Goal: Navigation & Orientation: Find specific page/section

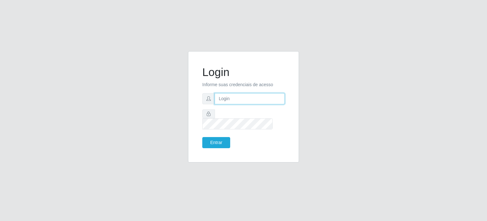
click at [230, 104] on input "text" at bounding box center [250, 98] width 70 height 11
type input "[EMAIL_ADDRESS][DOMAIN_NAME]"
click at [202, 137] on button "Entrar" at bounding box center [216, 142] width 28 height 11
click at [220, 141] on button "Entrar" at bounding box center [216, 142] width 28 height 11
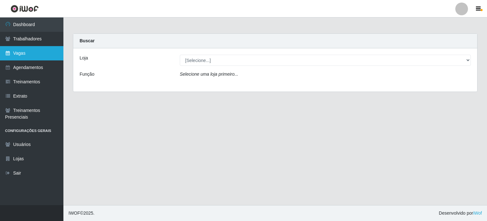
click at [30, 53] on link "Vagas" at bounding box center [31, 53] width 63 height 14
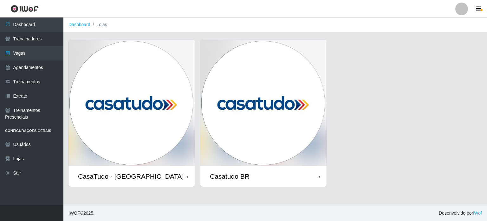
click at [227, 177] on div "Casatudo BR" at bounding box center [230, 176] width 40 height 8
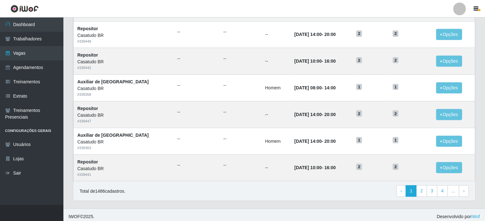
scroll to position [315, 0]
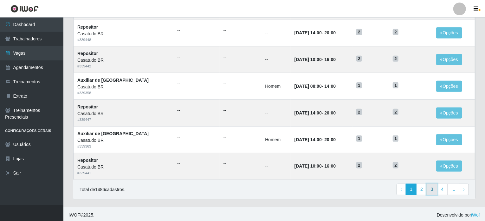
click at [435, 188] on link "3" at bounding box center [432, 188] width 11 height 11
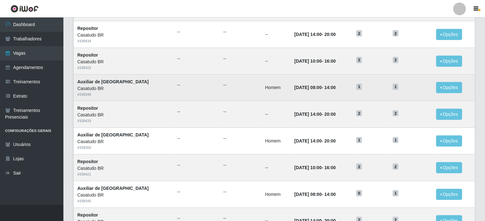
scroll to position [315, 0]
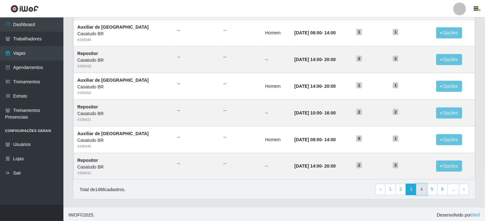
click at [426, 188] on link "4" at bounding box center [422, 188] width 11 height 11
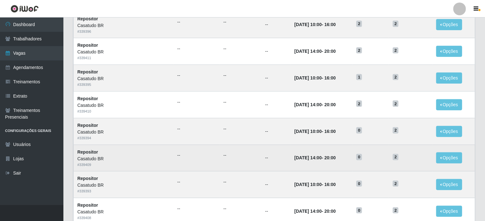
scroll to position [315, 0]
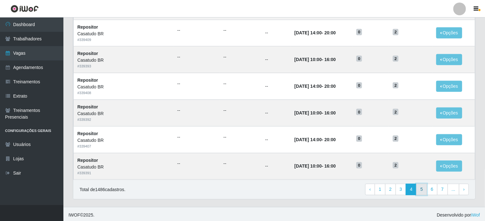
click at [425, 189] on link "5" at bounding box center [422, 188] width 11 height 11
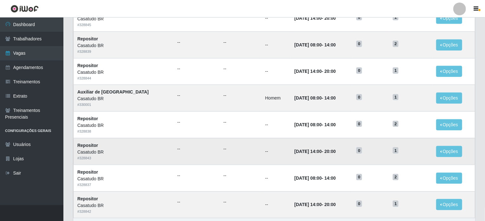
scroll to position [315, 0]
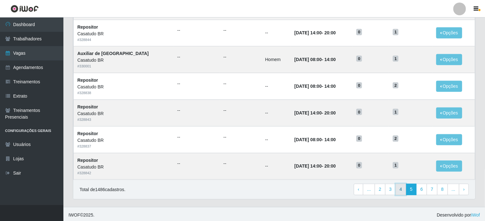
click at [399, 189] on link "4" at bounding box center [401, 188] width 11 height 11
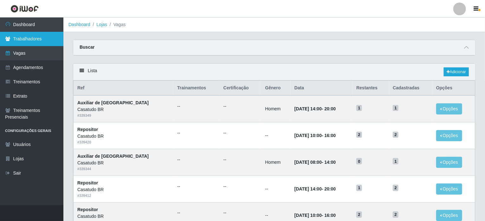
click at [19, 40] on link "Trabalhadores" at bounding box center [31, 39] width 63 height 14
